Goal: Information Seeking & Learning: Find specific fact

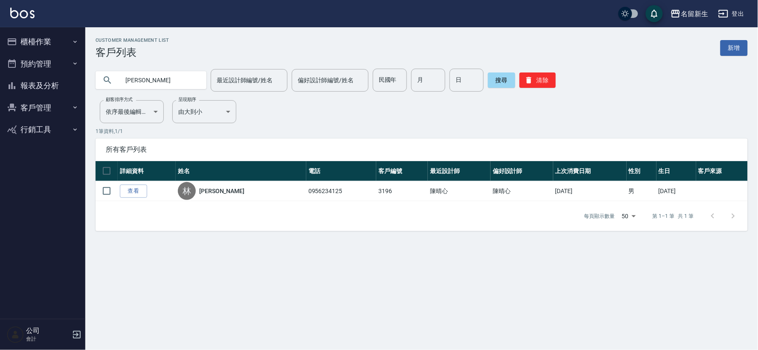
click at [532, 89] on div "搜尋 清除" at bounding box center [522, 80] width 68 height 23
click at [532, 79] on button "清除" at bounding box center [538, 80] width 36 height 15
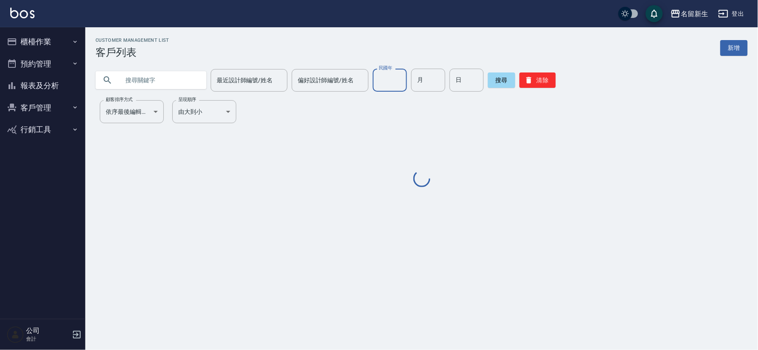
click at [395, 83] on input "民國年" at bounding box center [390, 80] width 34 height 23
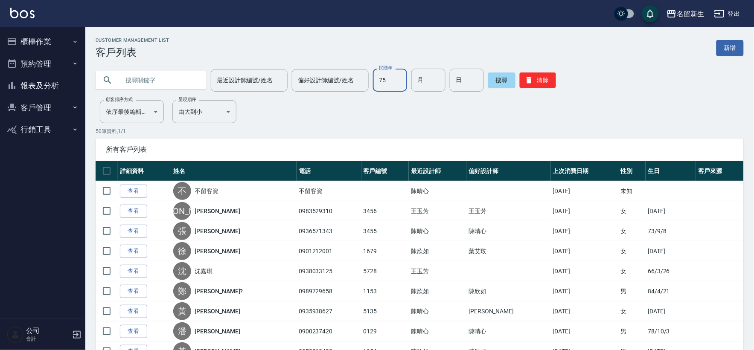
type input "75"
type input "12"
type input "20"
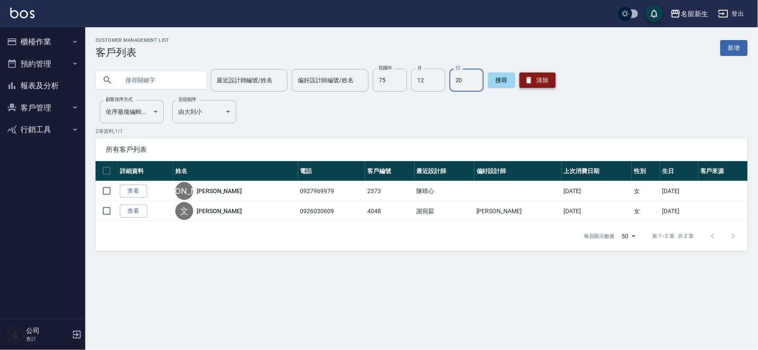
click at [538, 76] on button "清除" at bounding box center [538, 80] width 36 height 15
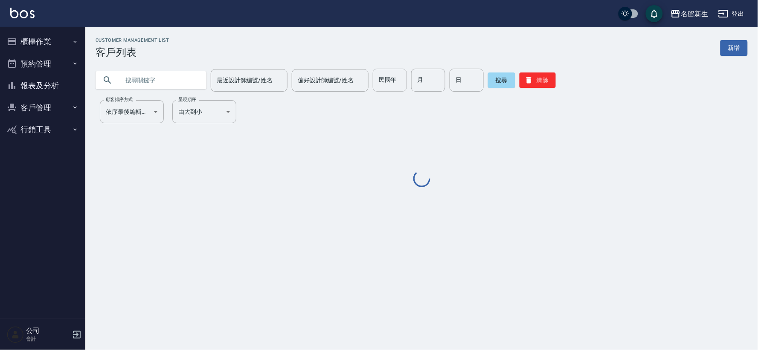
click at [389, 84] on input "民國年" at bounding box center [390, 80] width 34 height 23
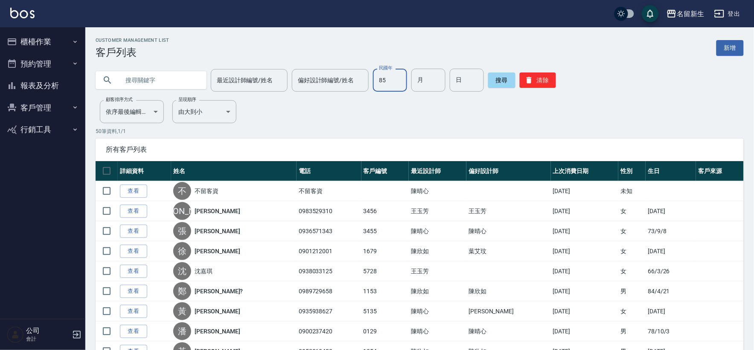
type input "85"
type input "05"
type input "19"
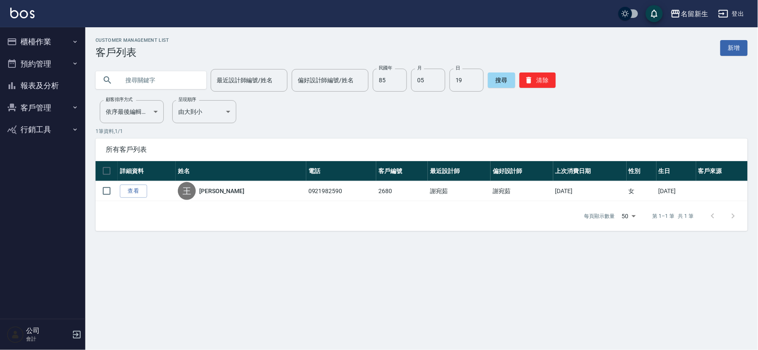
drag, startPoint x: 322, startPoint y: 3, endPoint x: 578, endPoint y: 104, distance: 274.8
click at [578, 104] on div "Customer Management List 客戶列表 新增 最近設計師編號/姓名 最近設計師編號/姓名 偏好設計師編號/姓名 偏好設計師編號/姓名 民國…" at bounding box center [421, 135] width 673 height 194
click at [532, 80] on button "清除" at bounding box center [538, 80] width 36 height 15
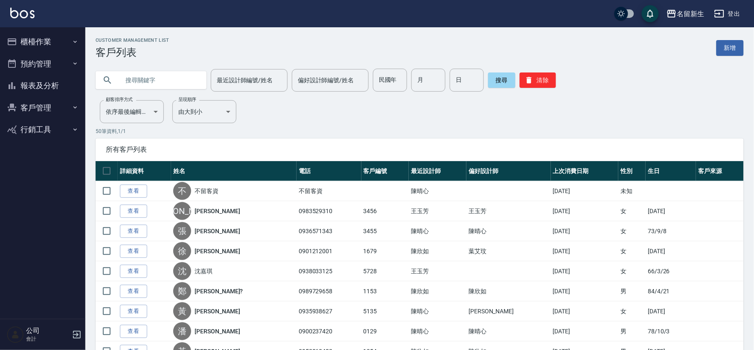
click at [543, 66] on div "最近設計師編號/姓名 最近設計師編號/姓名 偏好設計師編號/姓名 偏好設計師編號/姓名 民國年 民國年 月 月 日 日 搜尋 清除" at bounding box center [414, 74] width 658 height 33
click at [540, 82] on button "清除" at bounding box center [538, 80] width 36 height 15
click at [389, 82] on input "民國年" at bounding box center [390, 80] width 34 height 23
type input "79"
type input "03"
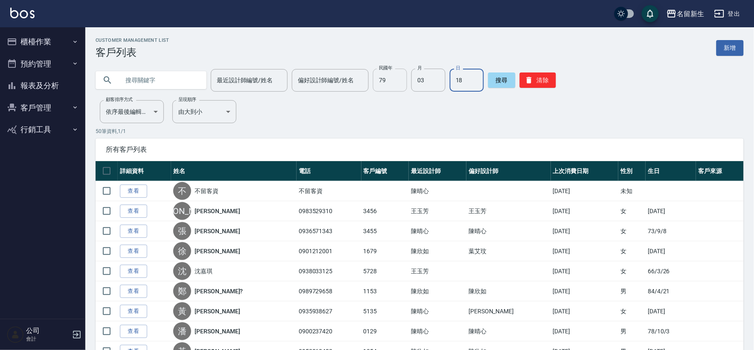
type input "18"
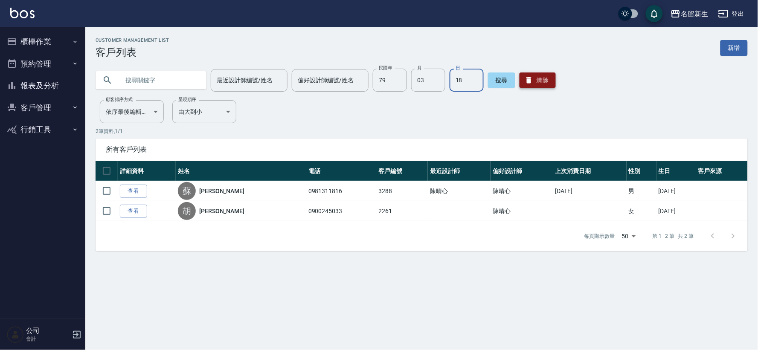
click at [541, 83] on button "清除" at bounding box center [538, 80] width 36 height 15
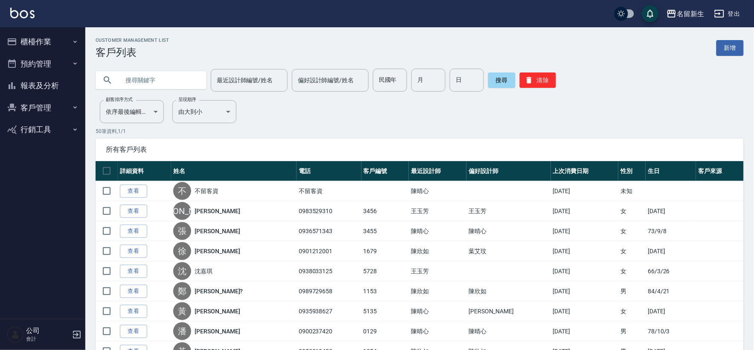
click at [520, 73] on button "清除" at bounding box center [538, 80] width 36 height 15
drag, startPoint x: 548, startPoint y: 86, endPoint x: 377, endPoint y: 94, distance: 171.3
click at [546, 83] on button "清除" at bounding box center [538, 80] width 36 height 15
click at [539, 83] on button "清除" at bounding box center [538, 80] width 36 height 15
click at [385, 78] on input "民國年" at bounding box center [390, 80] width 34 height 23
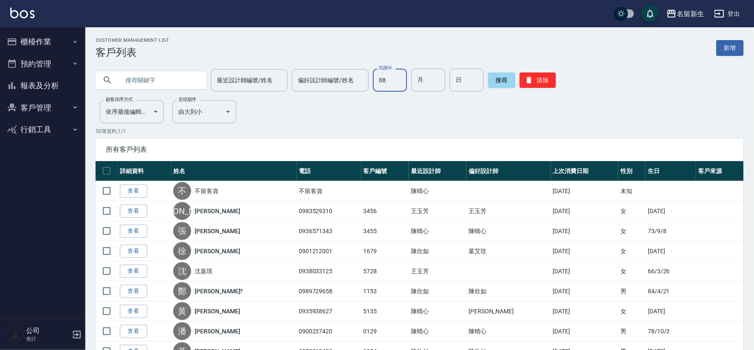
type input "88"
type input "01"
type input "28"
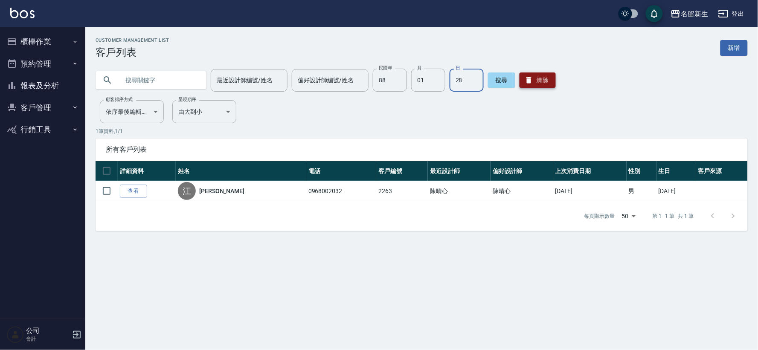
click at [532, 82] on button "清除" at bounding box center [538, 80] width 36 height 15
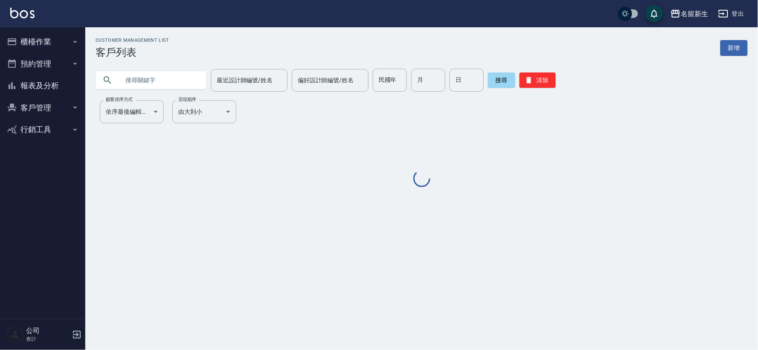
click at [393, 79] on div "民國年 民國年" at bounding box center [390, 80] width 34 height 23
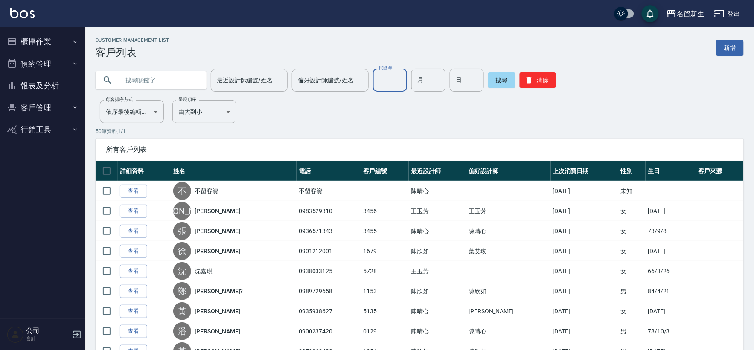
click at [398, 88] on input "民國年" at bounding box center [390, 80] width 34 height 23
type input "79"
type input "03"
type input "01"
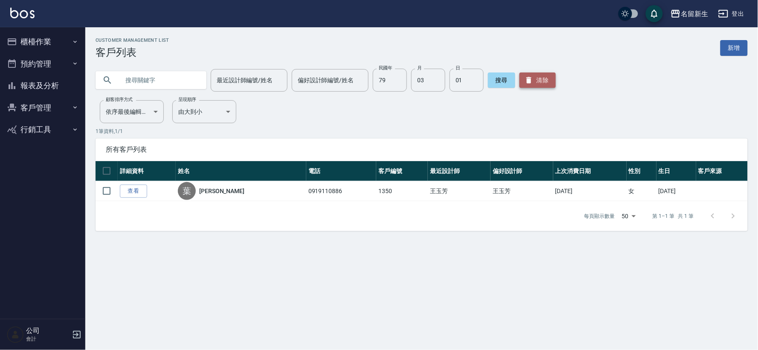
click at [549, 82] on button "清除" at bounding box center [538, 80] width 36 height 15
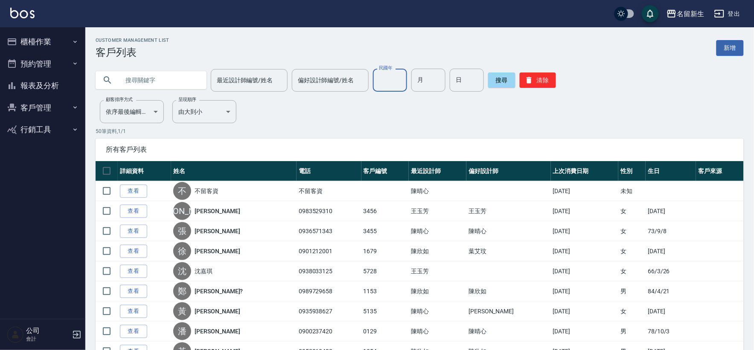
click at [382, 78] on input "民國年" at bounding box center [390, 80] width 34 height 23
type input "75"
type input "09"
type input "08"
